Goal: Task Accomplishment & Management: Use online tool/utility

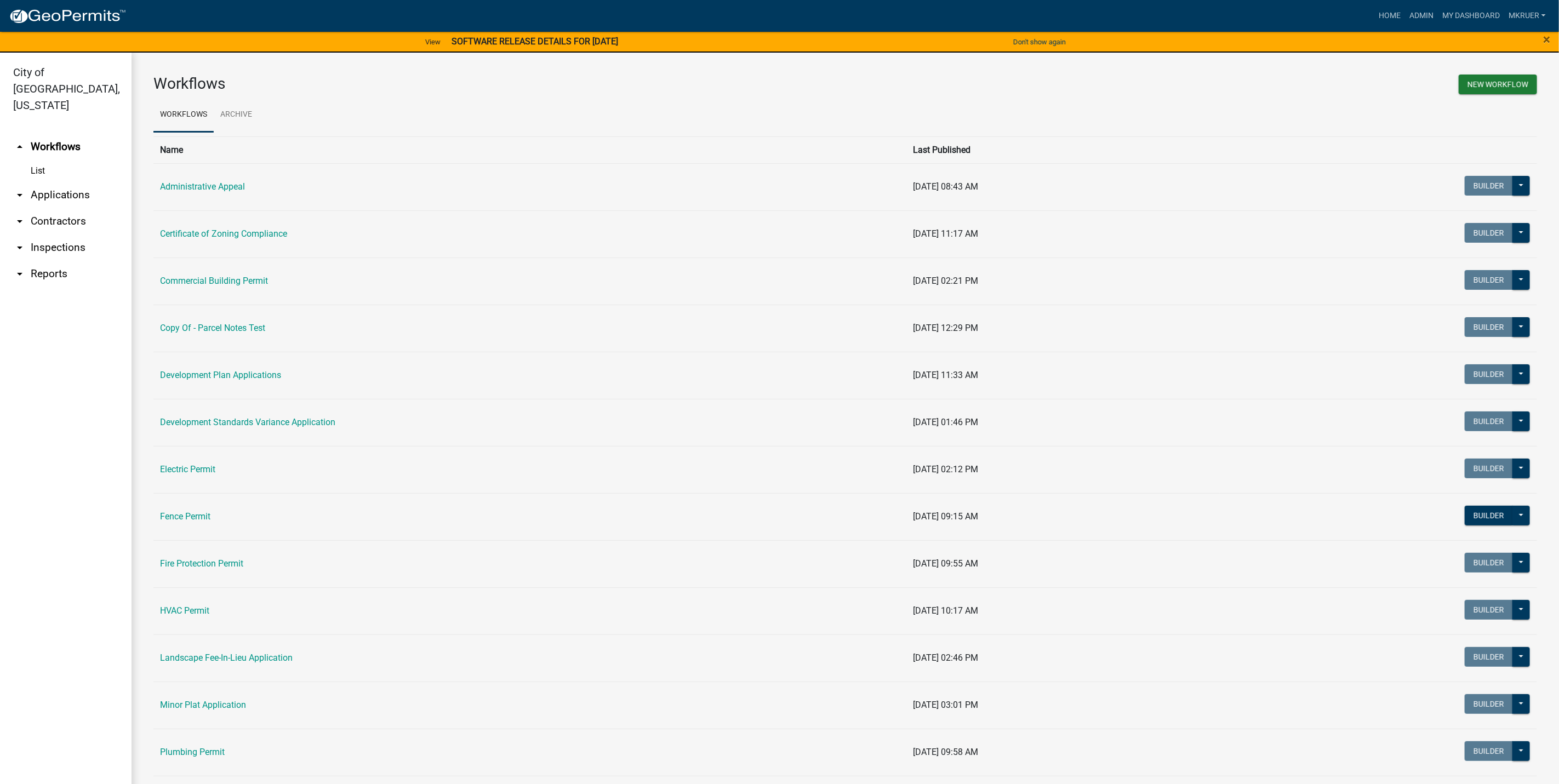
click at [56, 235] on link "arrow_drop_down Inspections" at bounding box center [66, 248] width 131 height 26
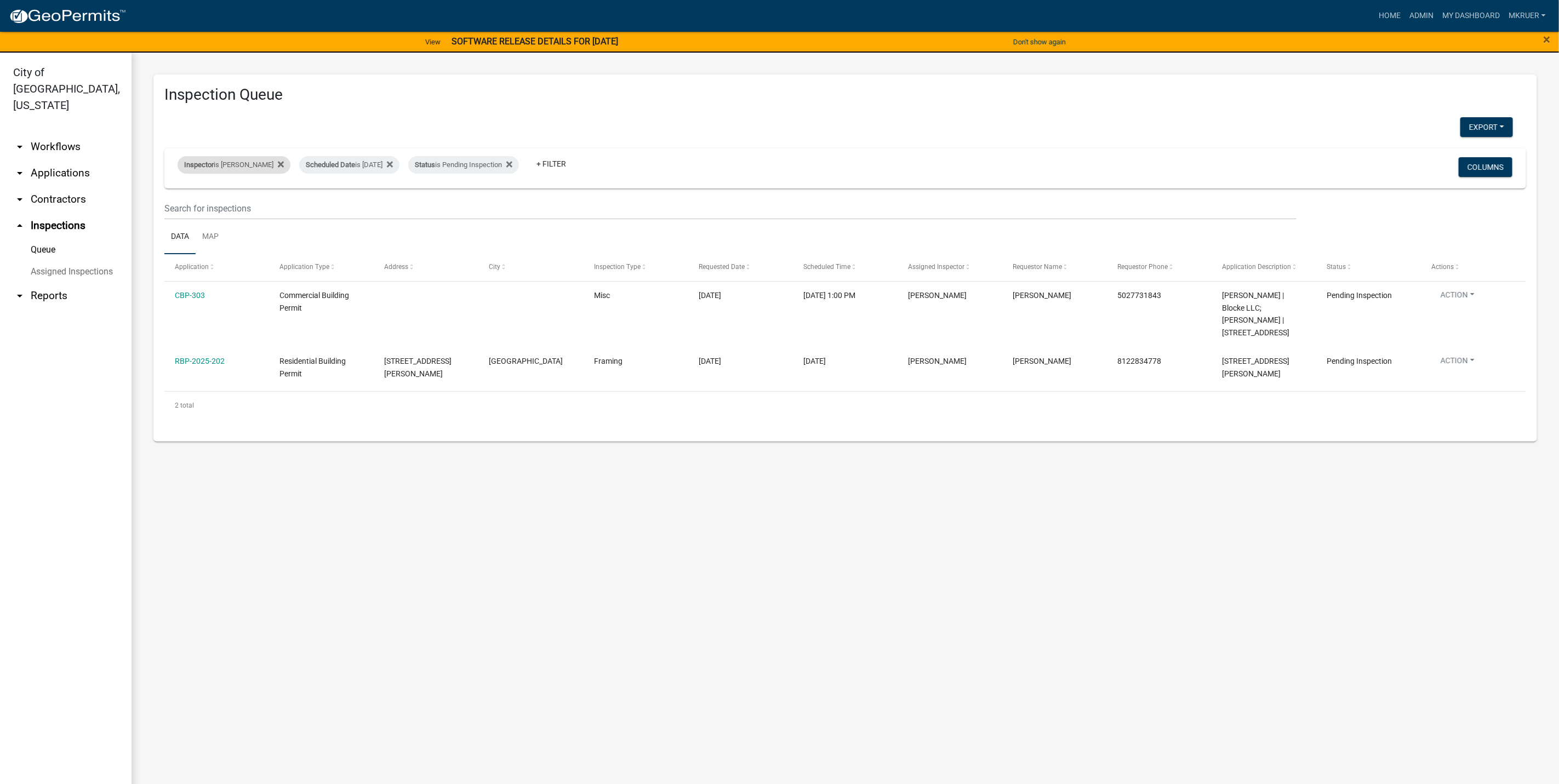
click at [241, 165] on div "Inspector is [PERSON_NAME]" at bounding box center [234, 165] width 113 height 17
click at [195, 216] on select "Select an option None [PERSON_NAME] [PERSON_NAME] [PERSON_NAME] [PERSON_NAME] […" at bounding box center [226, 218] width 110 height 22
click at [179, 207] on select "Select an option None [PERSON_NAME] [PERSON_NAME] [PERSON_NAME] [PERSON_NAME] […" at bounding box center [226, 218] width 110 height 22
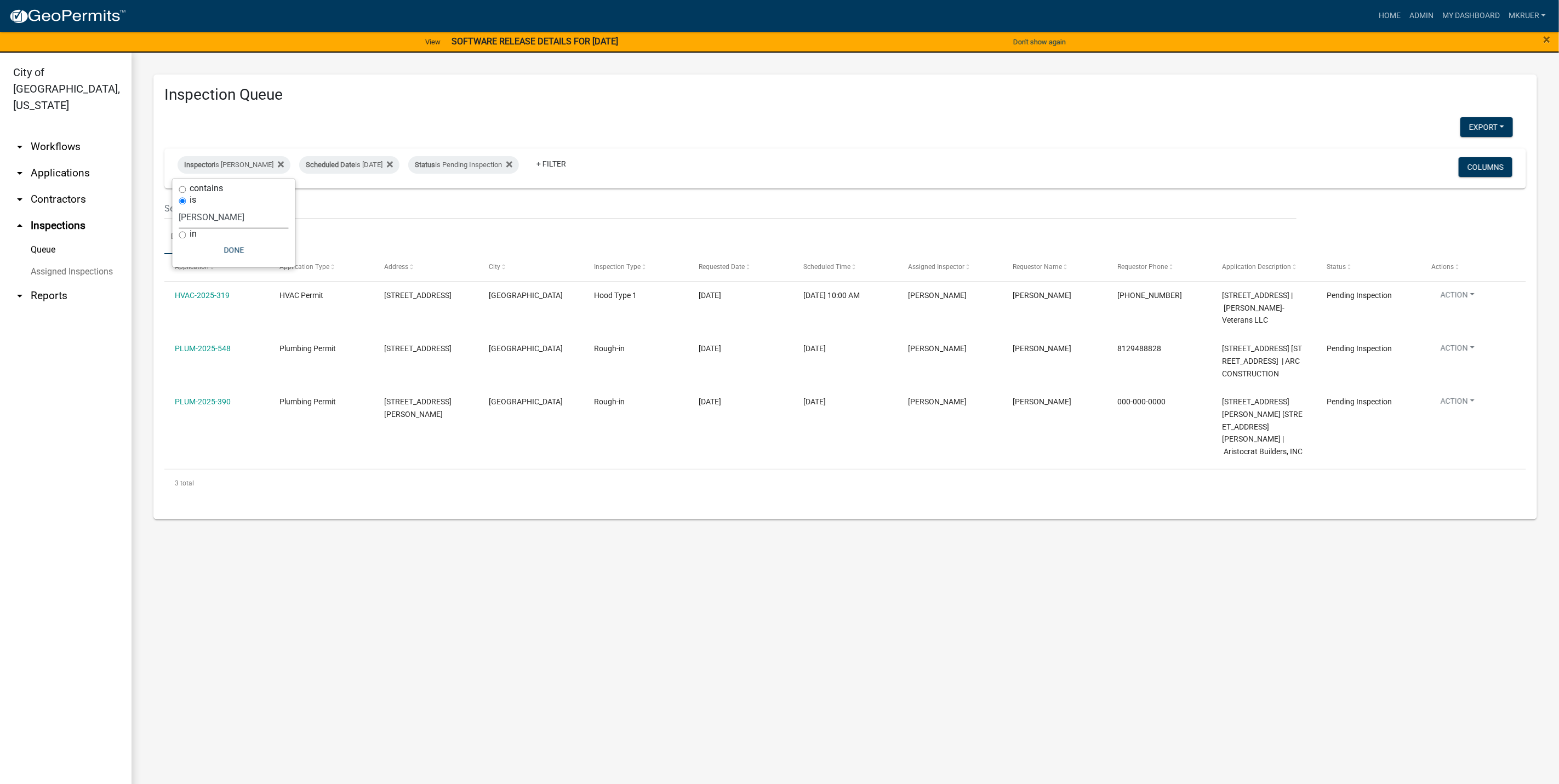
click at [232, 212] on select "Select an option None [PERSON_NAME] [PERSON_NAME] [PERSON_NAME] [PERSON_NAME] […" at bounding box center [234, 218] width 110 height 22
click at [179, 207] on select "Select an option None [PERSON_NAME] [PERSON_NAME] [PERSON_NAME] [PERSON_NAME] […" at bounding box center [234, 218] width 110 height 22
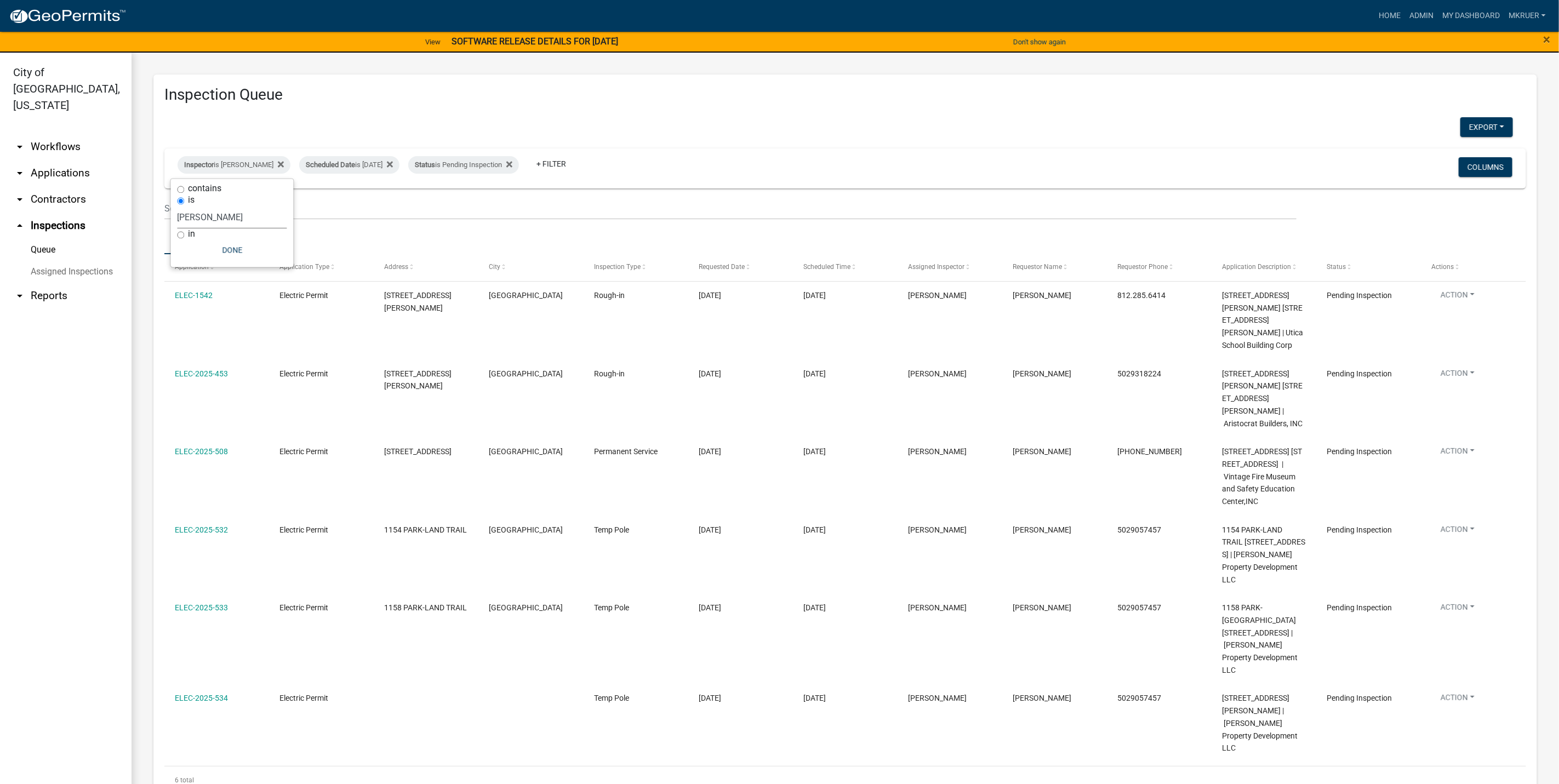
click at [216, 217] on select "Select an option None [PERSON_NAME] [PERSON_NAME] [PERSON_NAME] [PERSON_NAME] […" at bounding box center [232, 218] width 110 height 22
select select "fdb3bcc6-ce93-4663-8a18-5c08884dd177"
click at [177, 207] on select "Select an option None [PERSON_NAME] [PERSON_NAME] [PERSON_NAME] [PERSON_NAME] […" at bounding box center [232, 218] width 110 height 22
